Goal: Information Seeking & Learning: Learn about a topic

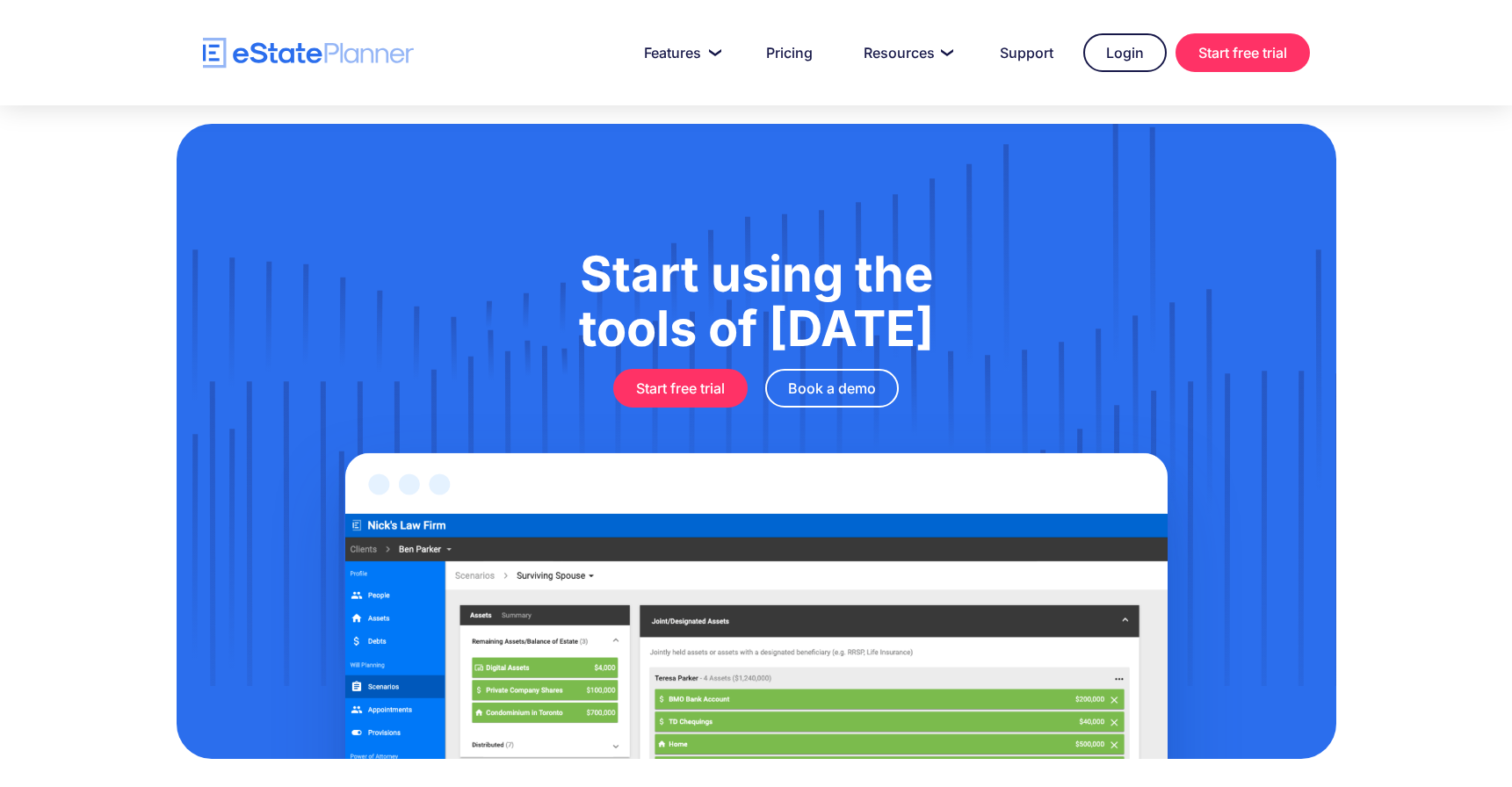
scroll to position [5766, 0]
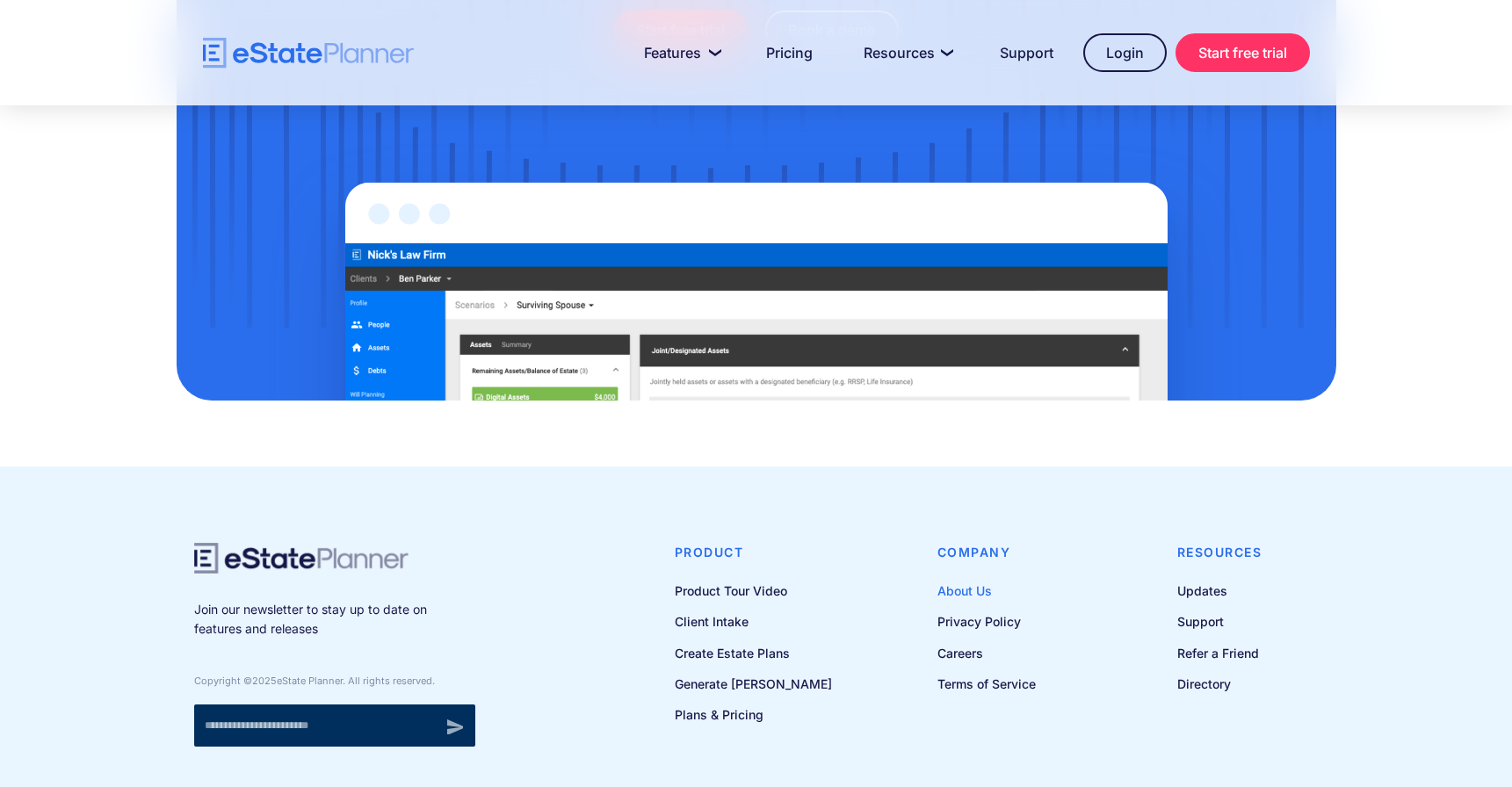
click at [975, 579] on link "About Us" at bounding box center [986, 590] width 98 height 22
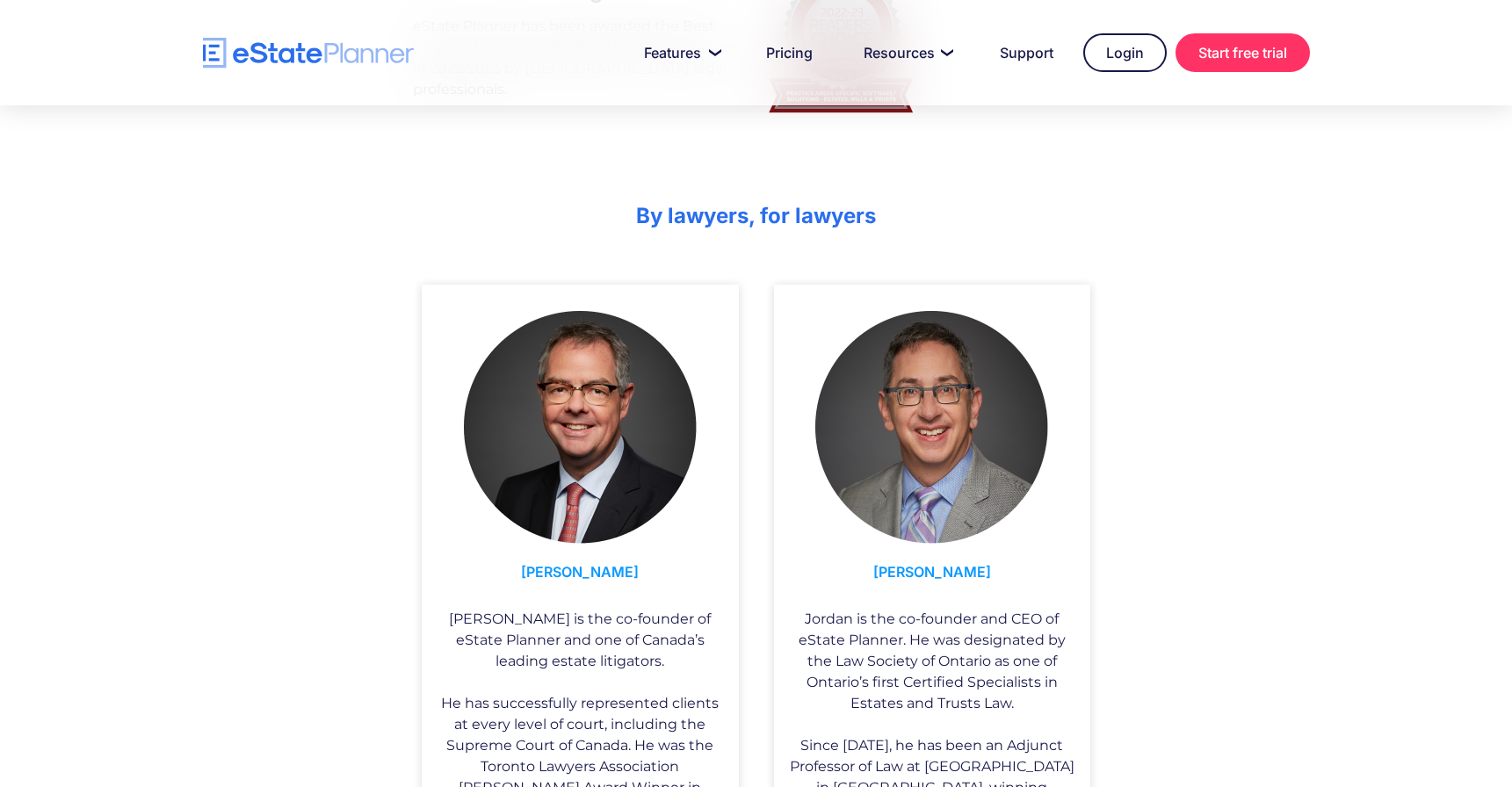
scroll to position [850, 0]
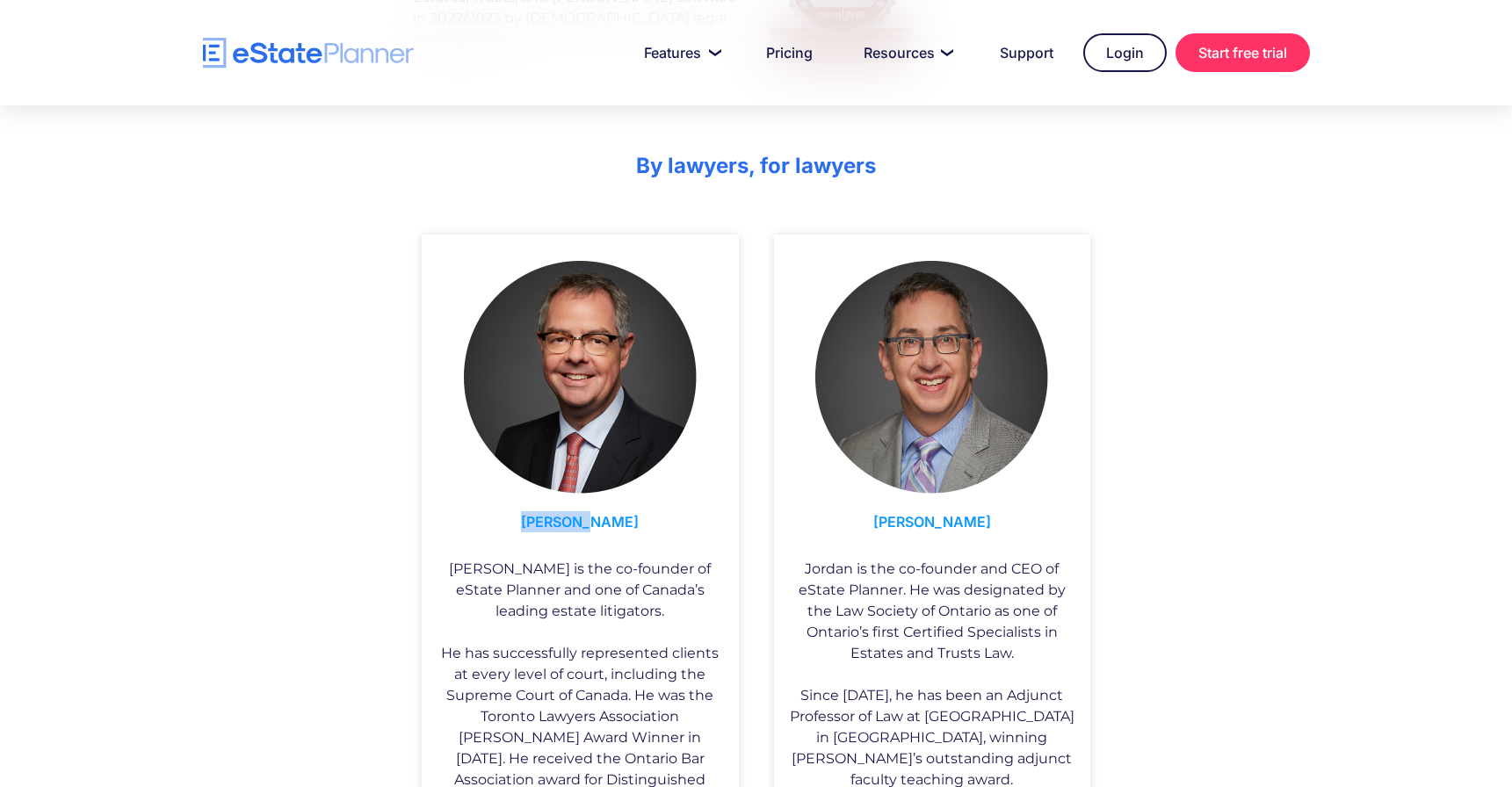
drag, startPoint x: 547, startPoint y: 518, endPoint x: 635, endPoint y: 516, distance: 88.0
click at [635, 516] on h3 "Ian Hull" at bounding box center [580, 526] width 290 height 48
copy h3 "Ian Hull"
